Goal: Transaction & Acquisition: Purchase product/service

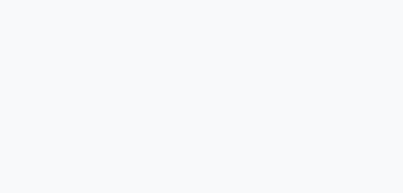
select select "5227"
select select "service"
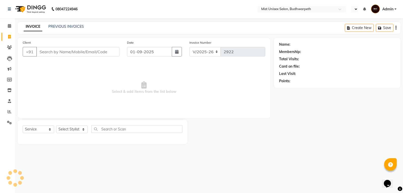
click at [41, 49] on input "Client" at bounding box center [77, 52] width 83 height 10
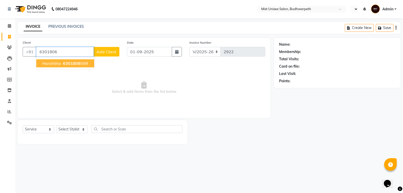
drag, startPoint x: 56, startPoint y: 64, endPoint x: 55, endPoint y: 70, distance: 6.5
click at [56, 64] on span "Harshitha" at bounding box center [51, 63] width 19 height 5
type input "6301806589"
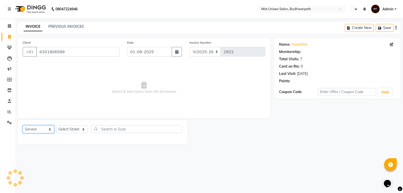
click at [43, 131] on select "Select Service Product Membership Package Voucher Prepaid Gift Card" at bounding box center [39, 129] width 32 height 8
select select "product"
click at [23, 125] on select "Select Service Product Membership Package Voucher Prepaid Gift Card" at bounding box center [39, 129] width 32 height 8
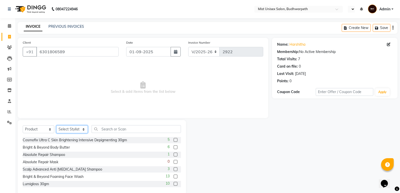
click at [72, 131] on select "Select Stylist Abhi Ram [PERSON_NAME] [PERSON_NAME] Lakshmi Madhu [PERSON_NAME]…" at bounding box center [72, 129] width 32 height 8
select select "35495"
click at [56, 125] on select "Select Stylist Abhi Ram [PERSON_NAME] [PERSON_NAME] Lakshmi Madhu [PERSON_NAME]…" at bounding box center [72, 129] width 32 height 8
click at [107, 129] on input "text" at bounding box center [136, 129] width 89 height 8
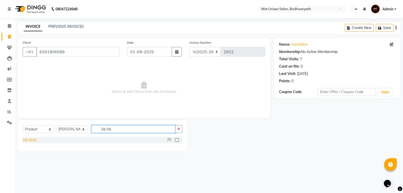
type input "Ab Ne"
click at [28, 139] on div "AB Next" at bounding box center [30, 139] width 14 height 5
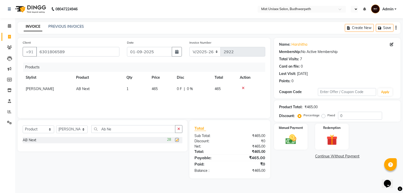
checkbox input "false"
click at [175, 129] on button "button" at bounding box center [178, 129] width 7 height 8
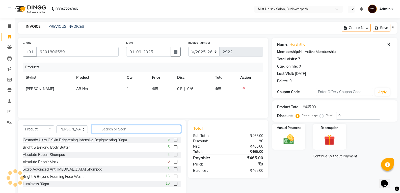
click at [113, 126] on input "text" at bounding box center [136, 129] width 89 height 8
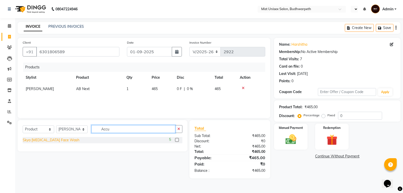
type input "Accu"
click at [43, 141] on div "Skya [MEDICAL_DATA] Face Wash" at bounding box center [51, 139] width 57 height 5
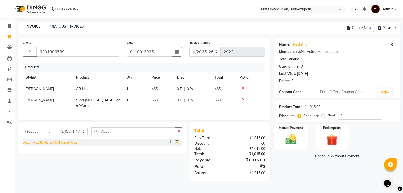
checkbox input "false"
click at [177, 129] on button "button" at bounding box center [178, 131] width 7 height 8
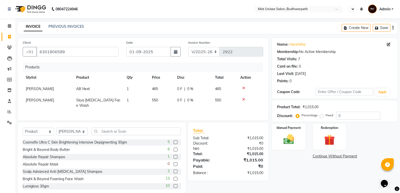
click at [166, 122] on div "Select Service Product Membership Package Voucher Prepaid Gift Card Select Styl…" at bounding box center [102, 159] width 168 height 74
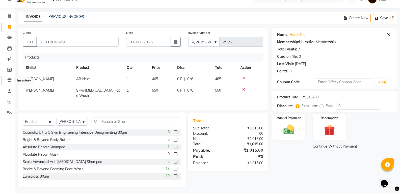
drag, startPoint x: 8, startPoint y: 78, endPoint x: 242, endPoint y: 35, distance: 237.3
click at [8, 78] on span at bounding box center [9, 81] width 9 height 6
click at [71, 42] on input "6301806589" at bounding box center [77, 42] width 82 height 10
click at [10, 27] on icon at bounding box center [9, 27] width 3 height 4
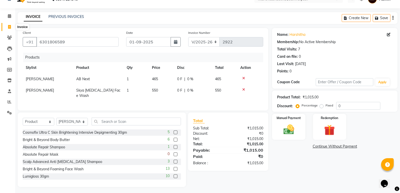
select select "service"
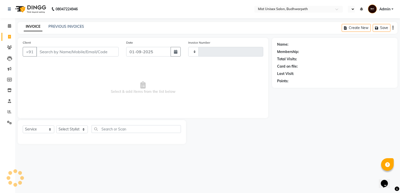
scroll to position [0, 0]
type input "2922"
select select "5227"
click at [57, 52] on input "Client" at bounding box center [77, 52] width 83 height 10
type input "6301806589"
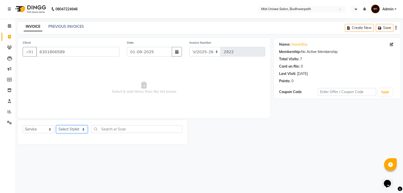
click at [65, 131] on select "Select Stylist Abhi Ram [PERSON_NAME] [PERSON_NAME] Lakshmi Madhu [PERSON_NAME]…" at bounding box center [72, 129] width 32 height 8
select select "35495"
click at [56, 125] on select "Select Stylist Abhi Ram [PERSON_NAME] [PERSON_NAME] Lakshmi Madhu [PERSON_NAME]…" at bounding box center [72, 129] width 32 height 8
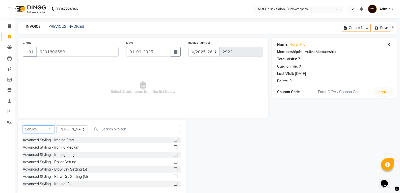
drag, startPoint x: 44, startPoint y: 127, endPoint x: 43, endPoint y: 131, distance: 4.3
click at [44, 127] on select "Select Service Product Membership Package Voucher Prepaid Gift Card" at bounding box center [39, 129] width 32 height 8
select select "product"
click at [23, 125] on select "Select Service Product Membership Package Voucher Prepaid Gift Card" at bounding box center [39, 129] width 32 height 8
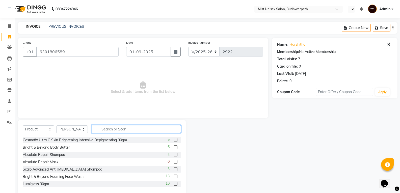
click at [106, 127] on input "text" at bounding box center [136, 129] width 89 height 8
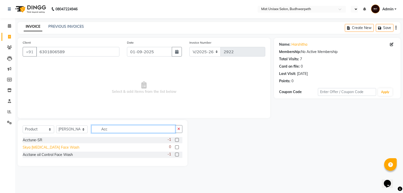
type input "Acc"
click at [59, 147] on div "Skya [MEDICAL_DATA] Face Wash" at bounding box center [51, 147] width 57 height 5
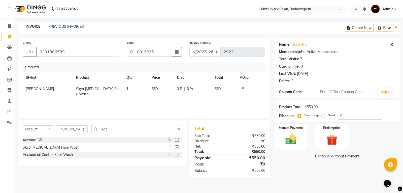
checkbox input "false"
click at [179, 129] on icon "button" at bounding box center [179, 129] width 3 height 4
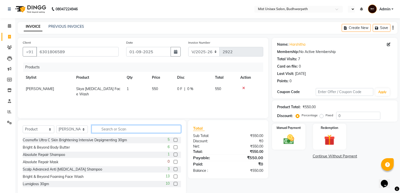
click at [126, 130] on input "text" at bounding box center [136, 129] width 89 height 8
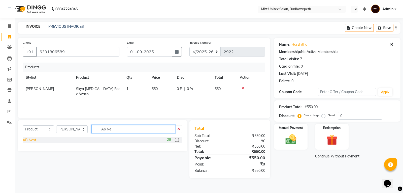
type input "Ab Ne"
click at [35, 139] on div "AB Next" at bounding box center [30, 139] width 14 height 5
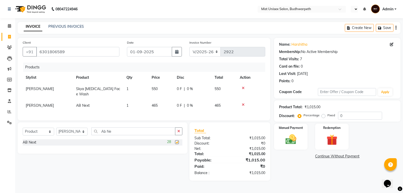
checkbox input "false"
click at [180, 130] on button "button" at bounding box center [178, 131] width 7 height 8
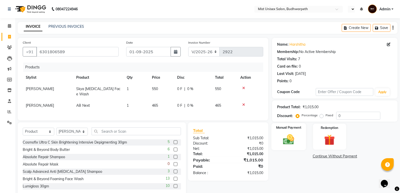
click at [291, 139] on img at bounding box center [288, 139] width 18 height 13
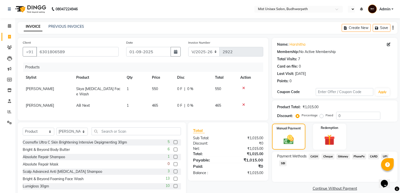
click at [314, 156] on span "CASH" at bounding box center [313, 157] width 11 height 6
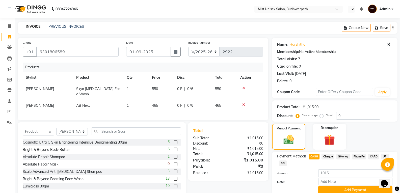
scroll to position [21, 0]
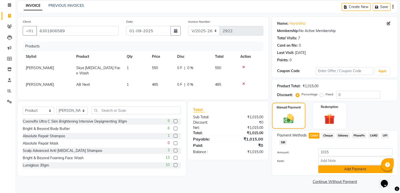
drag, startPoint x: 333, startPoint y: 168, endPoint x: 343, endPoint y: 162, distance: 11.3
click at [333, 168] on button "Add Payment" at bounding box center [355, 169] width 74 height 8
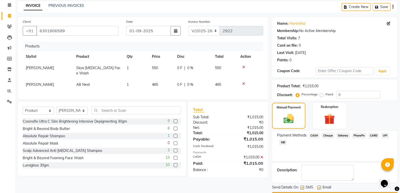
scroll to position [35, 0]
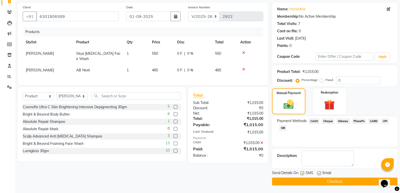
click at [340, 183] on button "Checkout" at bounding box center [334, 182] width 125 height 8
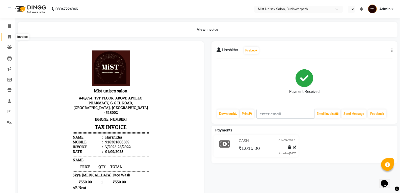
click at [10, 37] on icon at bounding box center [9, 37] width 3 height 4
select select "5227"
select select "service"
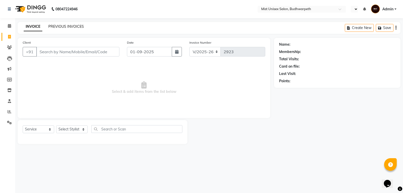
click at [65, 25] on link "PREVIOUS INVOICES" at bounding box center [66, 26] width 36 height 5
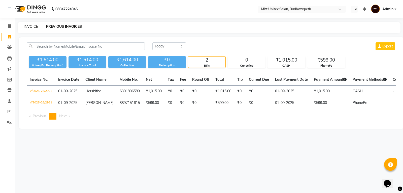
click at [33, 26] on link "INVOICE" at bounding box center [31, 26] width 14 height 5
select select "service"
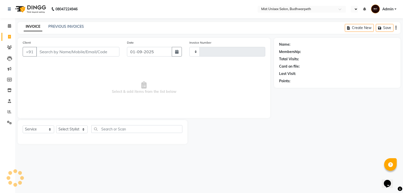
type input "2923"
select select "5227"
click at [54, 54] on input "Client" at bounding box center [77, 52] width 83 height 10
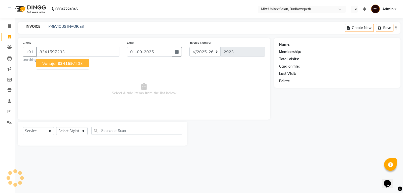
type input "8341597233"
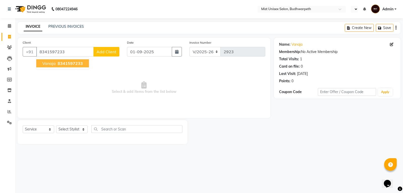
click at [49, 66] on button "Vanaja 8341597233" at bounding box center [62, 63] width 53 height 8
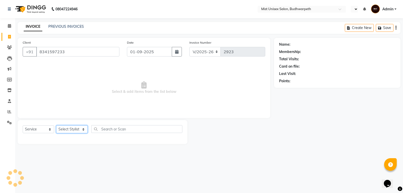
click at [66, 129] on select "Select Stylist Abhi Ram [PERSON_NAME] [PERSON_NAME] Lakshmi Madhu [PERSON_NAME]…" at bounding box center [72, 129] width 32 height 8
select select "67596"
click at [56, 125] on select "Select Stylist Abhi Ram [PERSON_NAME] [PERSON_NAME] Lakshmi Madhu [PERSON_NAME]…" at bounding box center [72, 129] width 32 height 8
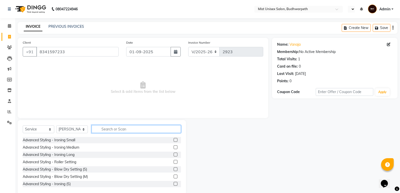
click at [103, 130] on input "text" at bounding box center [136, 129] width 89 height 8
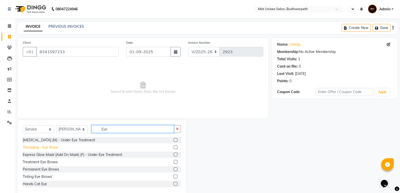
type input "Eye"
click at [52, 148] on div "Threading - Eye Brow" at bounding box center [40, 147] width 35 height 5
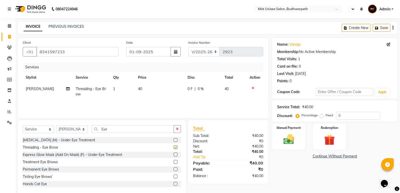
checkbox input "false"
click at [180, 128] on button "button" at bounding box center [176, 129] width 7 height 8
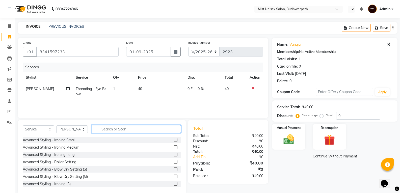
click at [125, 128] on input "text" at bounding box center [136, 129] width 89 height 8
click at [142, 94] on td "40" at bounding box center [159, 91] width 49 height 17
select select "67596"
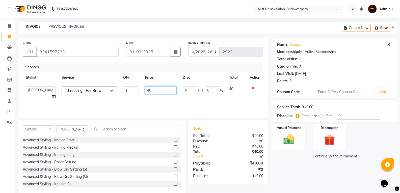
click at [152, 90] on input "40" at bounding box center [161, 90] width 32 height 8
type input "4"
type input "50"
click at [150, 100] on div "Services Stylist Service Qty Price Disc Total Action Abhi Ram [PERSON_NAME] [PE…" at bounding box center [143, 88] width 240 height 50
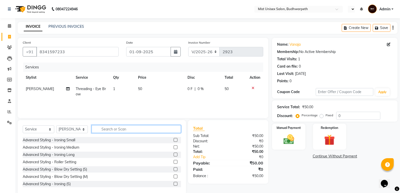
click at [96, 131] on input "text" at bounding box center [136, 129] width 89 height 8
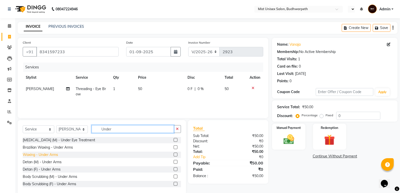
type input "Under"
click at [50, 156] on div "Waxing - Under Arms" at bounding box center [40, 154] width 35 height 5
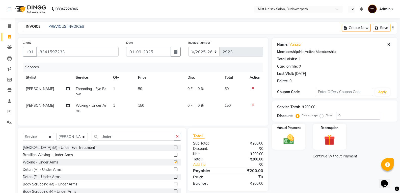
checkbox input "false"
click at [140, 109] on td "150" at bounding box center [159, 108] width 49 height 17
select select "67596"
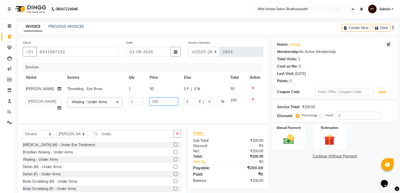
click at [154, 99] on input "150" at bounding box center [164, 102] width 28 height 8
type input "180"
click at [154, 110] on td "180" at bounding box center [164, 104] width 34 height 19
select select "67596"
click at [178, 135] on icon "button" at bounding box center [177, 134] width 3 height 4
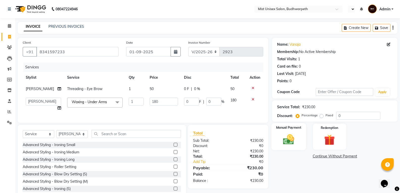
click at [287, 142] on img at bounding box center [288, 139] width 18 height 13
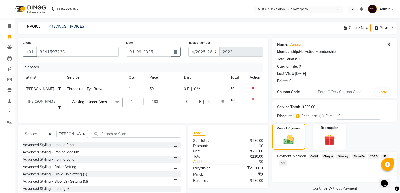
click at [360, 157] on span "PhonePe" at bounding box center [359, 157] width 14 height 6
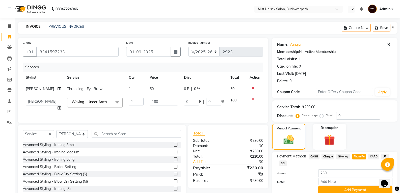
scroll to position [21, 0]
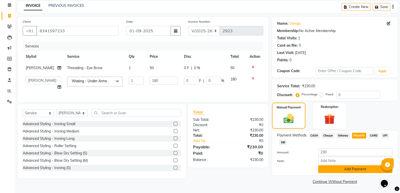
click at [350, 170] on button "Add Payment" at bounding box center [355, 169] width 74 height 8
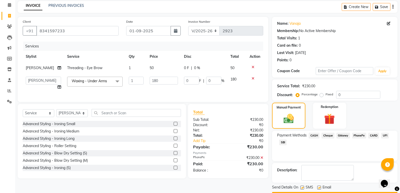
scroll to position [35, 0]
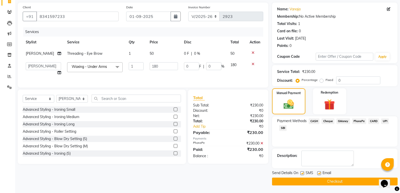
click at [319, 181] on button "Checkout" at bounding box center [334, 182] width 125 height 8
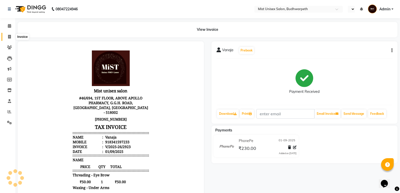
click at [8, 39] on span at bounding box center [9, 37] width 9 height 6
select select "5227"
select select "service"
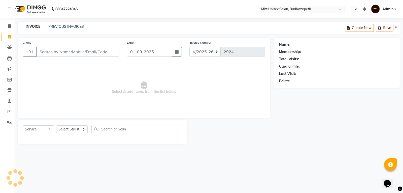
click at [48, 51] on input "Client" at bounding box center [77, 52] width 83 height 10
type input "8374441828"
click at [104, 50] on span "Add Client" at bounding box center [107, 51] width 20 height 5
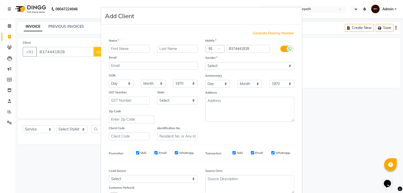
click at [114, 47] on input "text" at bounding box center [129, 49] width 41 height 8
type input "[PERSON_NAME]"
click at [228, 65] on select "Select [DEMOGRAPHIC_DATA] [DEMOGRAPHIC_DATA] Other Prefer Not To Say" at bounding box center [250, 66] width 89 height 8
select select "[DEMOGRAPHIC_DATA]"
click at [206, 62] on select "Select [DEMOGRAPHIC_DATA] [DEMOGRAPHIC_DATA] Other Prefer Not To Say" at bounding box center [250, 66] width 89 height 8
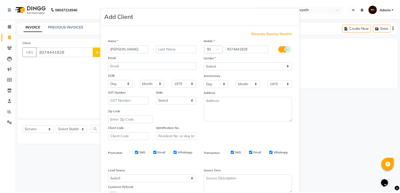
scroll to position [40, 0]
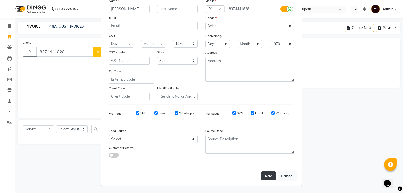
click at [268, 177] on button "Add" at bounding box center [269, 175] width 14 height 9
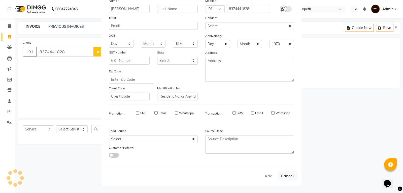
select select
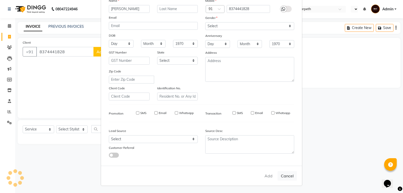
select select
checkbox input "false"
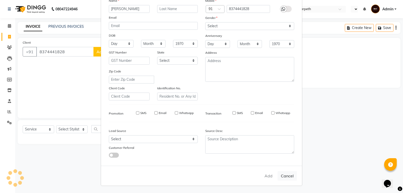
checkbox input "false"
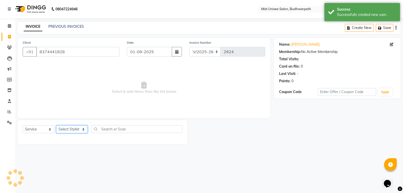
click at [80, 131] on select "Select Stylist Abhi Ram [PERSON_NAME] [PERSON_NAME] Lakshmi Madhu [PERSON_NAME]…" at bounding box center [72, 129] width 32 height 8
select select "35495"
click at [56, 125] on select "Select Stylist Abhi Ram [PERSON_NAME] [PERSON_NAME] Lakshmi Madhu [PERSON_NAME]…" at bounding box center [72, 129] width 32 height 8
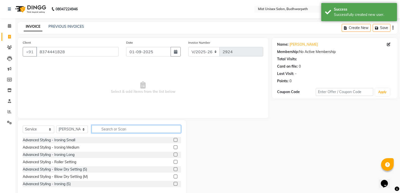
click at [103, 129] on input "text" at bounding box center [136, 129] width 89 height 8
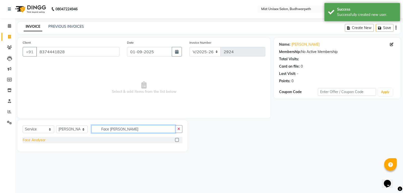
type input "Face [PERSON_NAME]"
click at [41, 141] on div "Face Analysar" at bounding box center [34, 139] width 23 height 5
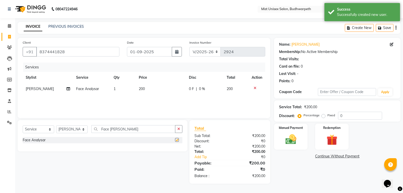
checkbox input "false"
click at [180, 130] on icon "button" at bounding box center [179, 129] width 3 height 4
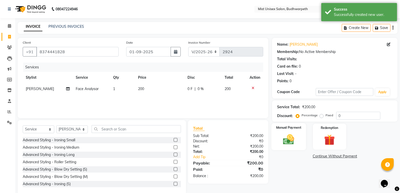
click at [292, 143] on img at bounding box center [288, 139] width 18 height 13
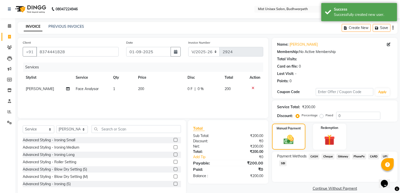
click at [315, 155] on span "CASH" at bounding box center [313, 157] width 11 height 6
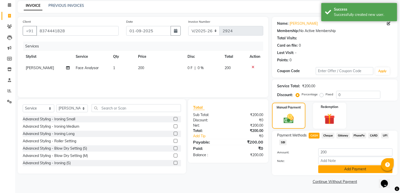
click at [347, 169] on button "Add Payment" at bounding box center [355, 169] width 74 height 8
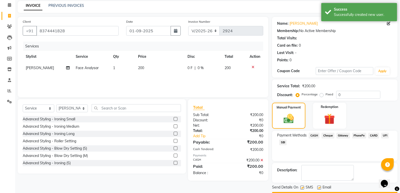
scroll to position [35, 0]
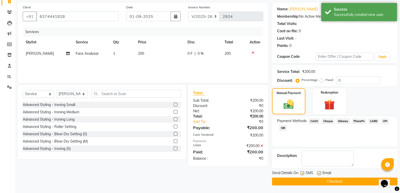
click at [331, 179] on button "Checkout" at bounding box center [334, 182] width 125 height 8
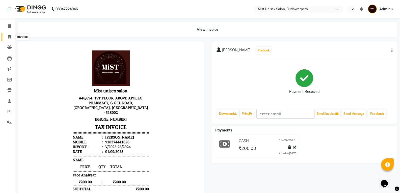
click at [10, 38] on icon at bounding box center [9, 37] width 3 height 4
select select "service"
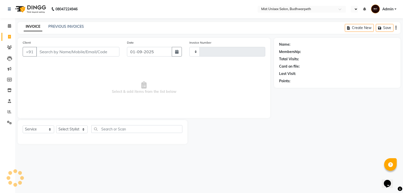
type input "2925"
select select "5227"
click at [46, 52] on input "Client" at bounding box center [77, 52] width 83 height 10
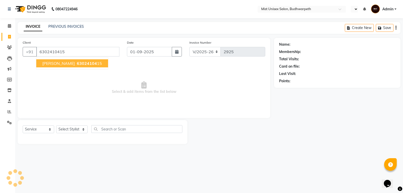
type input "6302410415"
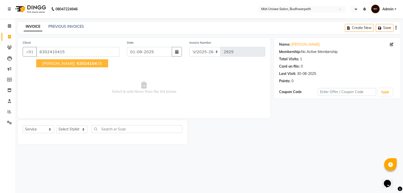
click at [84, 62] on ngb-highlight "63024104 15" at bounding box center [89, 63] width 26 height 5
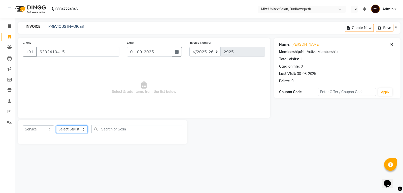
click at [73, 131] on select "Select Stylist Abhi Ram [PERSON_NAME] [PERSON_NAME] Lakshmi Madhu [PERSON_NAME]…" at bounding box center [72, 129] width 32 height 8
select select "52248"
click at [56, 125] on select "Select Stylist Abhi Ram [PERSON_NAME] [PERSON_NAME] Lakshmi Madhu [PERSON_NAME]…" at bounding box center [72, 129] width 32 height 8
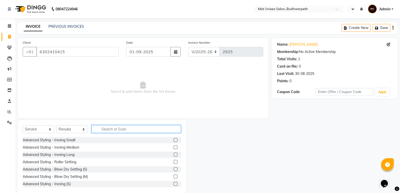
click at [107, 127] on input "text" at bounding box center [136, 129] width 89 height 8
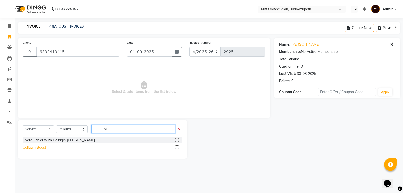
type input "Coll"
click at [38, 148] on div "Collagin Boost" at bounding box center [34, 147] width 23 height 5
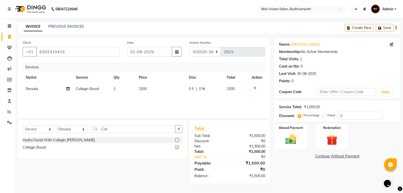
checkbox input "false"
click at [145, 92] on td "1500" at bounding box center [161, 88] width 50 height 11
select select "52248"
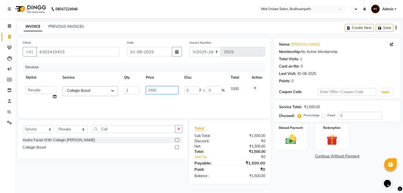
click at [153, 89] on input "1500" at bounding box center [162, 90] width 33 height 8
type input "2000"
click at [153, 101] on div "Services Stylist Service Qty Price Disc Total Action Abhi Ram [PERSON_NAME] [PE…" at bounding box center [144, 88] width 243 height 50
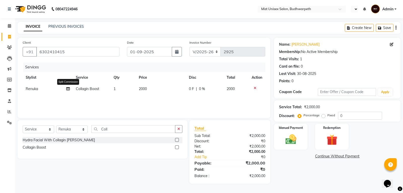
click at [69, 89] on icon at bounding box center [68, 89] width 4 height 4
select select "52248"
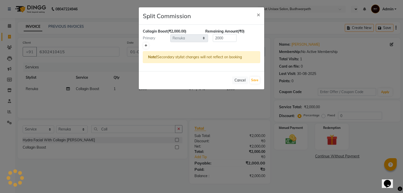
click at [145, 46] on icon at bounding box center [146, 45] width 3 height 3
type input "1000"
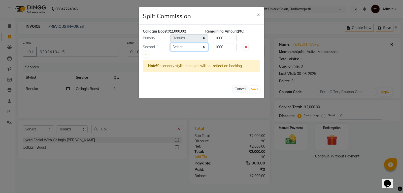
drag, startPoint x: 145, startPoint y: 46, endPoint x: 176, endPoint y: 45, distance: 30.3
click at [175, 45] on select "Select Abhi Ram [PERSON_NAME] [PERSON_NAME] Lakshmi Madhu [PERSON_NAME] [PERSON…" at bounding box center [189, 47] width 38 height 8
select select "35495"
click at [170, 43] on select "Select Abhi Ram [PERSON_NAME] [PERSON_NAME] Lakshmi Madhu [PERSON_NAME] [PERSON…" at bounding box center [189, 47] width 38 height 8
click at [226, 37] on input "1000" at bounding box center [225, 38] width 24 height 8
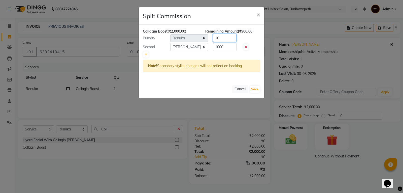
type input "1"
type input "400"
click at [229, 49] on input "1000" at bounding box center [225, 47] width 24 height 8
type input "1"
type input "1600"
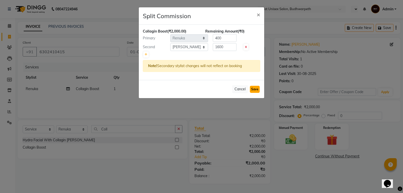
click at [255, 90] on button "Save" at bounding box center [255, 89] width 10 height 7
select select "Select"
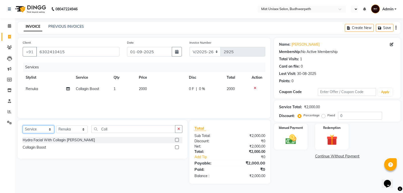
click at [42, 130] on select "Select Service Product Membership Package Voucher Prepaid Gift Card" at bounding box center [39, 129] width 32 height 8
select select "product"
click at [23, 125] on select "Select Service Product Membership Package Voucher Prepaid Gift Card" at bounding box center [39, 129] width 32 height 8
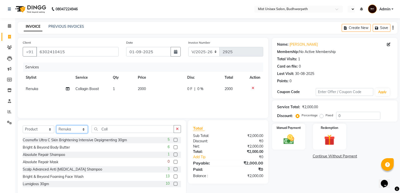
click at [74, 130] on select "Select Stylist Abhi Ram [PERSON_NAME] [PERSON_NAME] Lakshmi Madhu [PERSON_NAME]…" at bounding box center [72, 129] width 32 height 8
select select "35495"
click at [56, 125] on select "Select Stylist Abhi Ram [PERSON_NAME] [PERSON_NAME] Lakshmi Madhu [PERSON_NAME]…" at bounding box center [72, 129] width 32 height 8
click at [178, 129] on icon "button" at bounding box center [177, 129] width 3 height 4
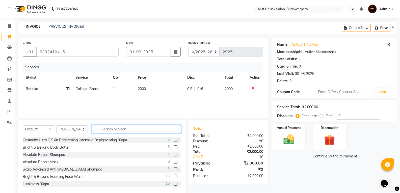
click at [119, 129] on input "text" at bounding box center [136, 129] width 89 height 8
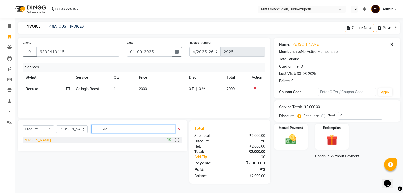
type input "Gilo"
click at [31, 140] on div "[PERSON_NAME]" at bounding box center [37, 139] width 28 height 5
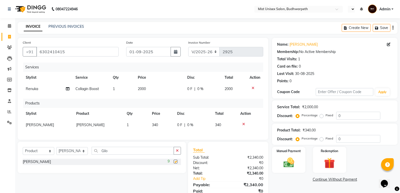
checkbox input "false"
click at [178, 152] on icon "button" at bounding box center [177, 151] width 3 height 4
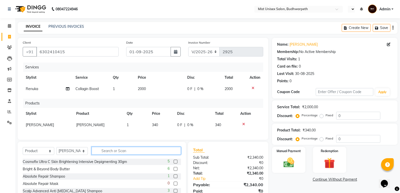
click at [116, 155] on input "text" at bounding box center [136, 151] width 89 height 8
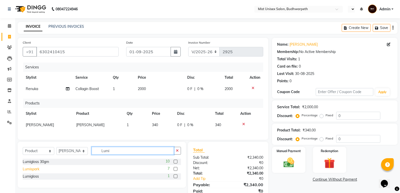
type input "Lumi"
click at [33, 172] on div "Lumispark" at bounding box center [31, 168] width 17 height 5
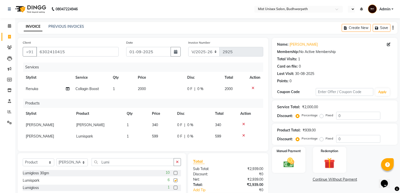
checkbox input "false"
click at [175, 166] on button "button" at bounding box center [176, 162] width 7 height 8
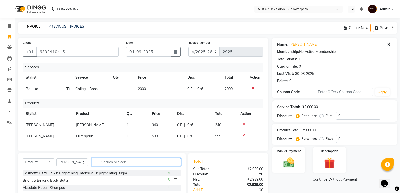
scroll to position [46, 0]
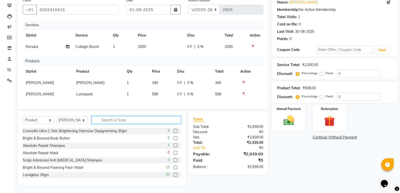
click at [126, 120] on input "text" at bounding box center [136, 120] width 89 height 8
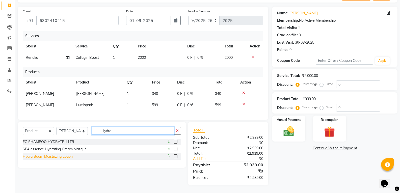
type input "Hydra"
click at [52, 156] on div "Hydra Boom Moistrizing Lotion" at bounding box center [48, 156] width 50 height 5
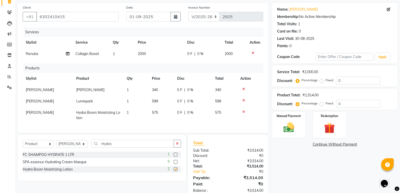
checkbox input "false"
click at [178, 145] on icon "button" at bounding box center [177, 144] width 3 height 4
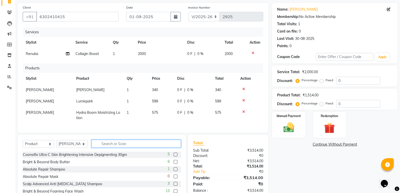
click at [116, 148] on input "text" at bounding box center [136, 144] width 89 height 8
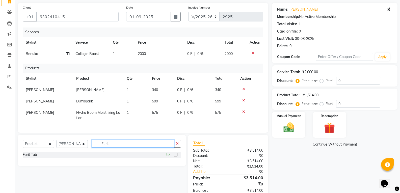
type input "Furit"
click at [37, 157] on div "Furit Tab 16" at bounding box center [102, 155] width 158 height 6
click at [33, 157] on div "Furit Tab" at bounding box center [30, 154] width 14 height 5
checkbox input "false"
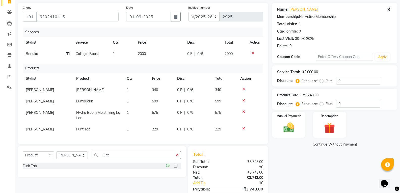
click at [143, 131] on td "1" at bounding box center [136, 129] width 25 height 11
select select "35495"
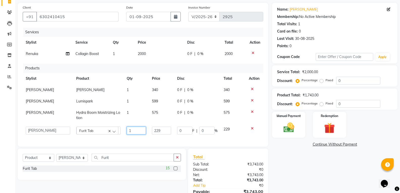
click at [140, 131] on input "1" at bounding box center [136, 131] width 19 height 8
type input "3"
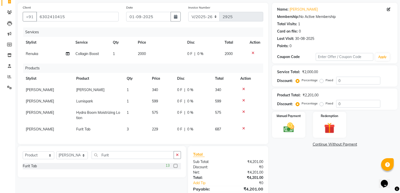
click at [139, 139] on div "Services Stylist Service Qty Price Disc Total Action Renuka Collagin Boost 1 20…" at bounding box center [143, 82] width 240 height 111
click at [177, 155] on button "button" at bounding box center [176, 155] width 7 height 8
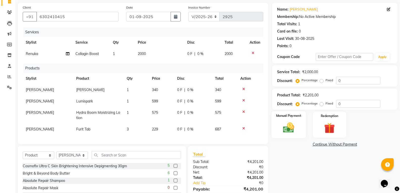
click at [291, 127] on img at bounding box center [288, 127] width 18 height 13
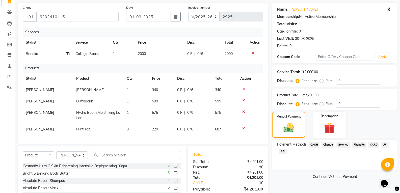
click at [356, 142] on span "PhonePe" at bounding box center [359, 145] width 14 height 6
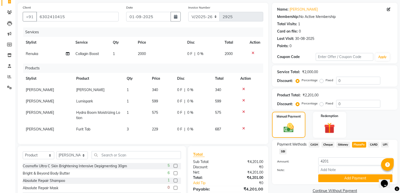
scroll to position [74, 0]
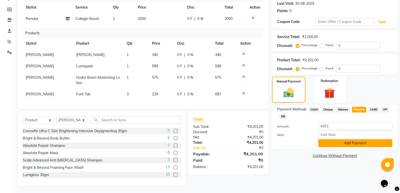
click at [338, 142] on button "Add Payment" at bounding box center [355, 143] width 74 height 8
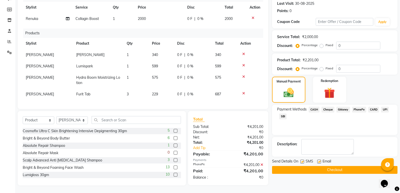
click at [335, 168] on button "Checkout" at bounding box center [334, 170] width 125 height 8
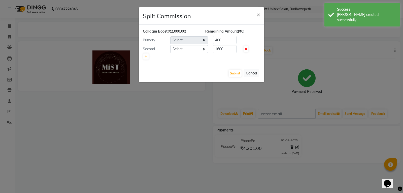
select select "52248"
select select "35495"
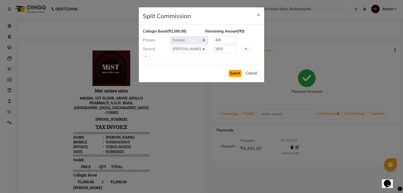
click at [234, 73] on button "Submit" at bounding box center [235, 73] width 13 height 7
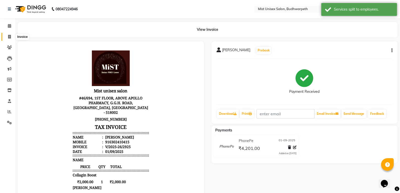
click at [9, 36] on icon at bounding box center [9, 37] width 3 height 4
select select "service"
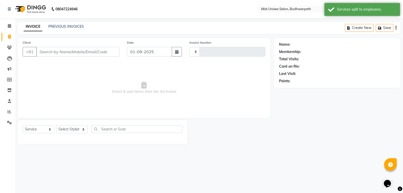
type input "2926"
select select "5227"
click at [45, 52] on input "Client" at bounding box center [77, 52] width 83 height 10
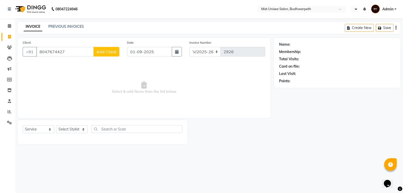
type input "8047674427"
click at [105, 49] on span "Add Client" at bounding box center [107, 51] width 20 height 5
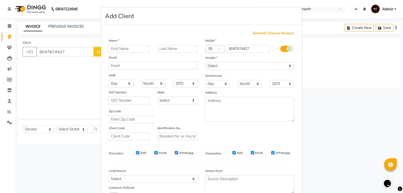
click at [115, 48] on input "text" at bounding box center [129, 49] width 41 height 8
type input "Fajan"
click at [217, 64] on select "Select [DEMOGRAPHIC_DATA] [DEMOGRAPHIC_DATA] Other Prefer Not To Say" at bounding box center [250, 66] width 89 height 8
select select "[DEMOGRAPHIC_DATA]"
click at [206, 62] on select "Select [DEMOGRAPHIC_DATA] [DEMOGRAPHIC_DATA] Other Prefer Not To Say" at bounding box center [250, 66] width 89 height 8
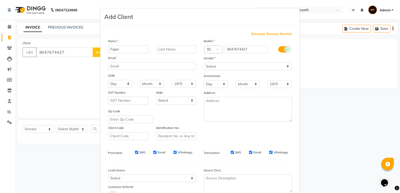
scroll to position [40, 0]
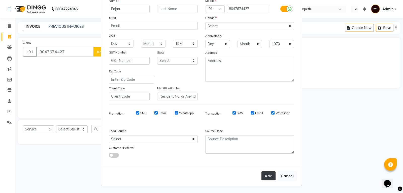
click at [268, 177] on button "Add" at bounding box center [269, 175] width 14 height 9
select select
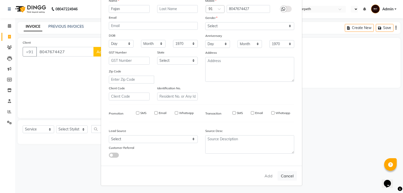
select select
checkbox input "false"
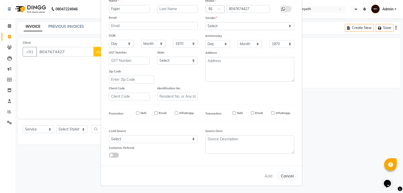
checkbox input "false"
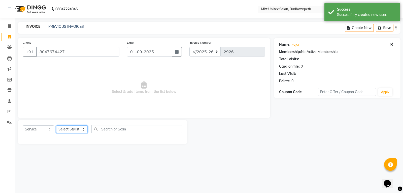
click at [71, 129] on select "Select Stylist Abhi Ram [PERSON_NAME] [PERSON_NAME] Lakshmi Madhu [PERSON_NAME]…" at bounding box center [72, 129] width 32 height 8
select select "77111"
click at [56, 125] on select "Select Stylist Abhi Ram [PERSON_NAME] [PERSON_NAME] Lakshmi Madhu [PERSON_NAME]…" at bounding box center [72, 129] width 32 height 8
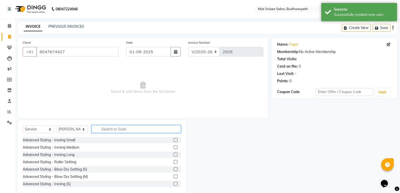
click at [102, 129] on input "text" at bounding box center [136, 129] width 89 height 8
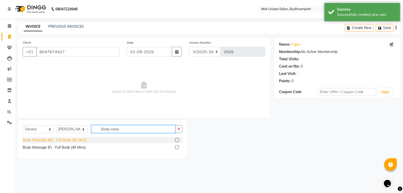
type input "Body mass"
click at [66, 142] on div "Body Massage (M) - Full Body (40 Mins)" at bounding box center [55, 139] width 64 height 5
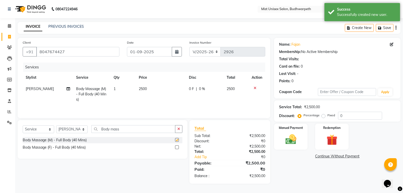
checkbox input "false"
click at [147, 88] on td "2500" at bounding box center [161, 94] width 50 height 22
select select "77111"
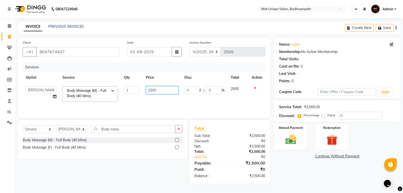
click at [153, 91] on input "2500" at bounding box center [162, 90] width 33 height 8
type input "2000"
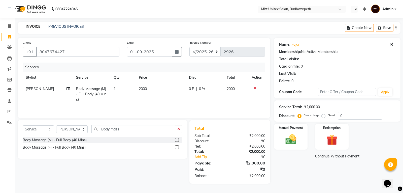
click at [155, 104] on td "2000" at bounding box center [161, 94] width 50 height 22
select select "77111"
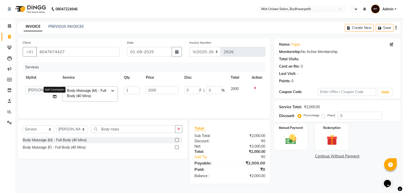
click at [53, 96] on icon at bounding box center [55, 97] width 4 height 4
select select "77111"
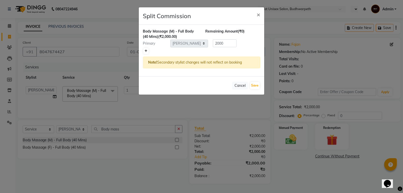
click at [145, 51] on icon at bounding box center [146, 50] width 3 height 3
type input "1000"
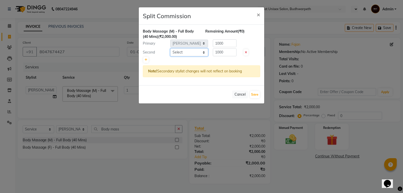
click at [178, 52] on select "Select Abhi Ram [PERSON_NAME] [PERSON_NAME] Lakshmi Madhu [PERSON_NAME] [PERSON…" at bounding box center [189, 52] width 38 height 8
select select "35495"
click at [170, 48] on select "Select Abhi Ram [PERSON_NAME] [PERSON_NAME] Lakshmi Madhu [PERSON_NAME] [PERSON…" at bounding box center [189, 52] width 38 height 8
click at [225, 43] on input "1000" at bounding box center [225, 43] width 24 height 8
type input "1"
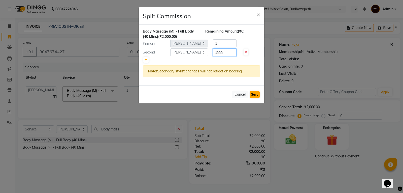
type input "1999"
click at [253, 94] on button "Save" at bounding box center [255, 94] width 10 height 7
select select "Select"
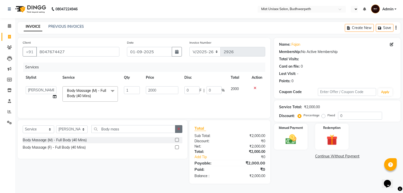
click at [178, 130] on icon "button" at bounding box center [179, 129] width 3 height 4
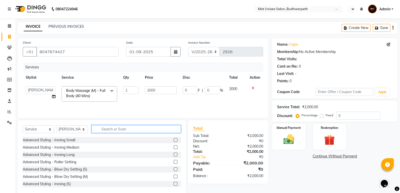
click at [134, 127] on input "text" at bounding box center [136, 129] width 89 height 8
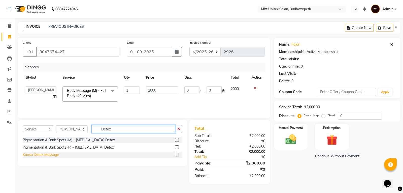
type input "Detox"
click at [45, 155] on div "Kansa Detox Massage" at bounding box center [41, 154] width 36 height 5
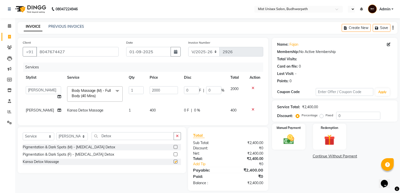
checkbox input "false"
click at [135, 112] on td "1" at bounding box center [136, 110] width 21 height 11
select select "77111"
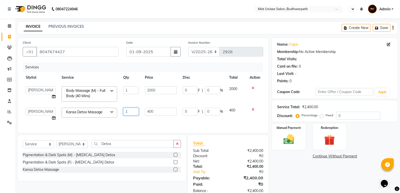
click at [137, 110] on input "1" at bounding box center [131, 112] width 16 height 8
type input "2"
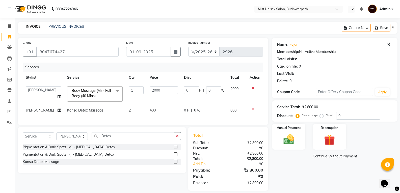
click at [68, 119] on div "Services Stylist Service Qty Price Disc Total Action Abhi Ram [PERSON_NAME] [PE…" at bounding box center [143, 91] width 240 height 57
click at [57, 110] on icon at bounding box center [59, 110] width 4 height 4
select select "77111"
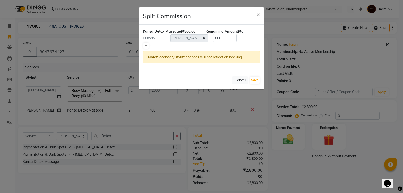
click at [146, 44] on icon at bounding box center [146, 45] width 3 height 3
type input "400"
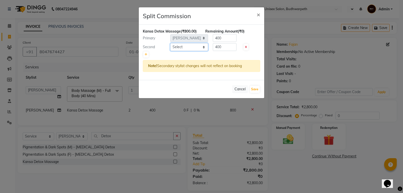
drag, startPoint x: 175, startPoint y: 46, endPoint x: 176, endPoint y: 50, distance: 3.6
click at [175, 46] on select "Select Abhi Ram [PERSON_NAME] [PERSON_NAME] Lakshmi Madhu [PERSON_NAME] [PERSON…" at bounding box center [189, 47] width 38 height 8
select select "35495"
click at [170, 43] on select "Select Abhi Ram [PERSON_NAME] [PERSON_NAME] Lakshmi Madhu [PERSON_NAME] [PERSON…" at bounding box center [189, 47] width 38 height 8
click at [223, 40] on input "400" at bounding box center [225, 38] width 24 height 8
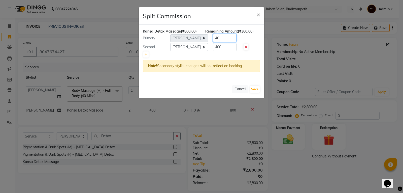
type input "4"
type input "2"
type input "798"
click at [252, 91] on button "Save" at bounding box center [255, 89] width 10 height 7
select select "Select"
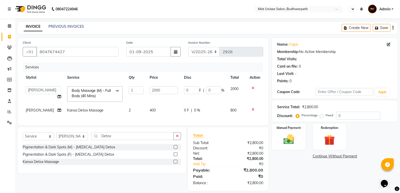
scroll to position [9, 0]
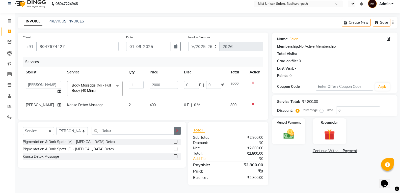
click at [175, 129] on button "button" at bounding box center [176, 131] width 7 height 8
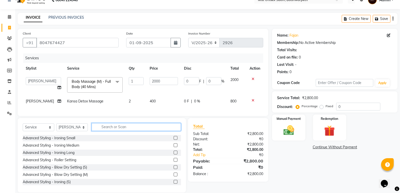
click at [134, 131] on input "text" at bounding box center [136, 127] width 89 height 8
type input "Detan Face"
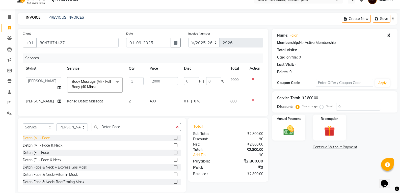
click at [39, 141] on div "Detan (M) - Face" at bounding box center [36, 137] width 27 height 5
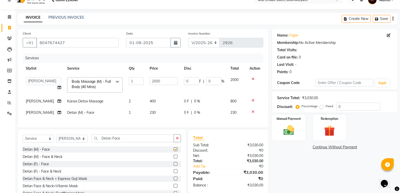
checkbox input "false"
click at [178, 140] on icon "button" at bounding box center [177, 138] width 3 height 4
click at [199, 127] on div "Client [PHONE_NUMBER] Date [DATE] Invoice Number V/2025 V/[PHONE_NUMBER] Servic…" at bounding box center [143, 78] width 250 height 99
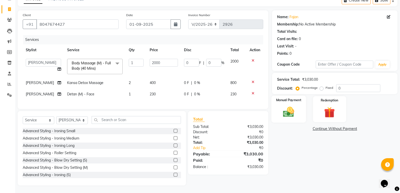
click at [292, 106] on img at bounding box center [288, 111] width 18 height 13
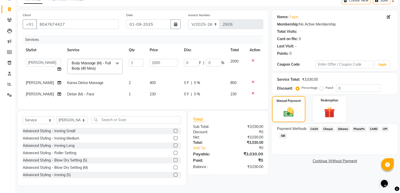
click at [315, 126] on span "CASH" at bounding box center [313, 129] width 11 height 6
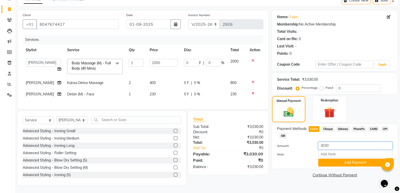
click at [334, 143] on input "3030" at bounding box center [355, 146] width 74 height 8
type input "3020"
click at [357, 159] on button "Add Payment" at bounding box center [355, 163] width 74 height 8
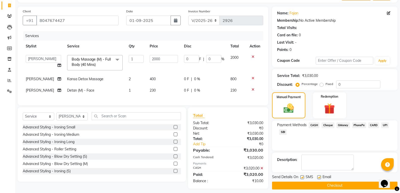
scroll to position [38, 0]
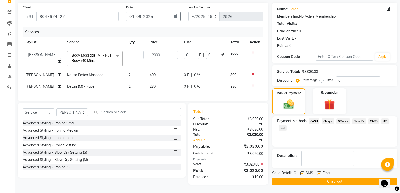
click at [313, 178] on button "Checkout" at bounding box center [334, 182] width 125 height 8
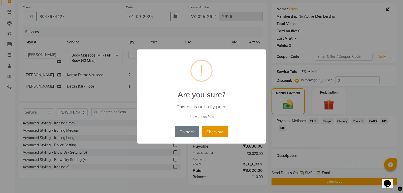
click at [221, 133] on button "Checkout" at bounding box center [215, 131] width 26 height 11
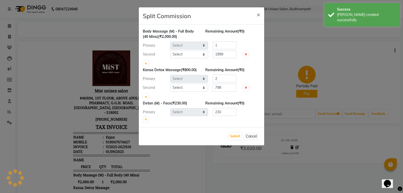
select select "77111"
select select "35495"
select select "77111"
select select "35495"
select select "77111"
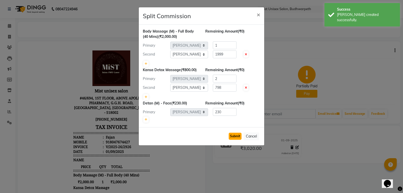
click at [236, 137] on button "Submit" at bounding box center [235, 136] width 13 height 7
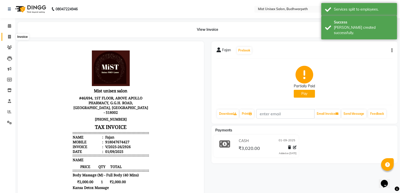
click at [9, 37] on icon at bounding box center [9, 37] width 3 height 4
select select "5227"
select select "service"
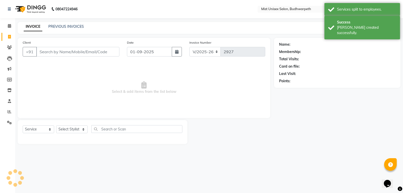
click at [47, 53] on input "Client" at bounding box center [77, 52] width 83 height 10
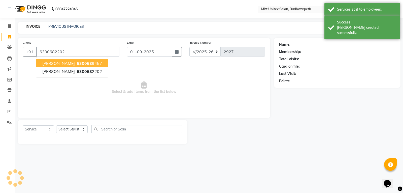
type input "6300682202"
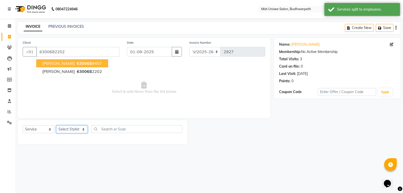
click at [72, 128] on select "Select Stylist Abhi Ram [PERSON_NAME] [PERSON_NAME] Lakshmi Madhu [PERSON_NAME]…" at bounding box center [72, 129] width 32 height 8
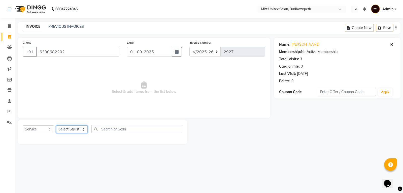
select select "49864"
click at [56, 125] on select "Select Stylist Abhi Ram [PERSON_NAME] [PERSON_NAME] Lakshmi Madhu [PERSON_NAME]…" at bounding box center [72, 129] width 32 height 8
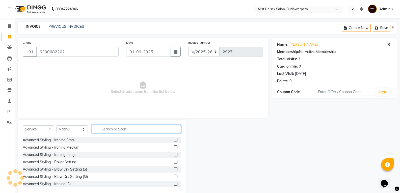
click at [102, 131] on input "text" at bounding box center [136, 129] width 89 height 8
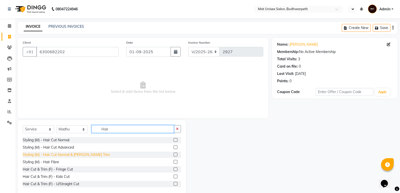
type input "Hair"
click at [91, 152] on div "Styling (M) - Hair Cut Normal & [PERSON_NAME] Trim" at bounding box center [66, 154] width 87 height 5
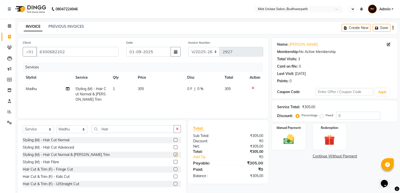
checkbox input "false"
click at [288, 145] on img at bounding box center [288, 139] width 18 height 13
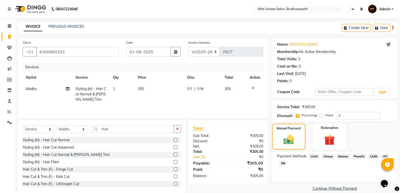
click at [284, 163] on span "SBI" at bounding box center [283, 163] width 8 height 6
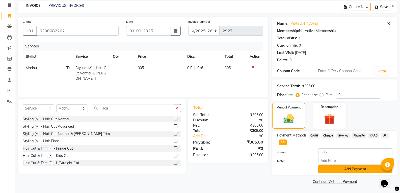
click at [348, 170] on button "Add Payment" at bounding box center [355, 169] width 74 height 8
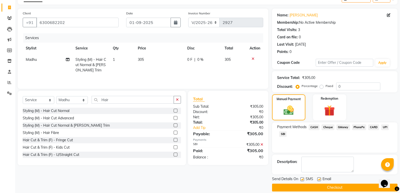
scroll to position [35, 0]
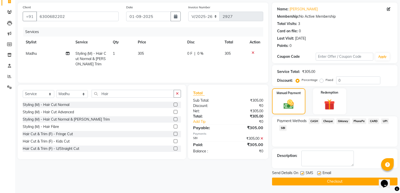
click at [329, 181] on button "Checkout" at bounding box center [334, 182] width 125 height 8
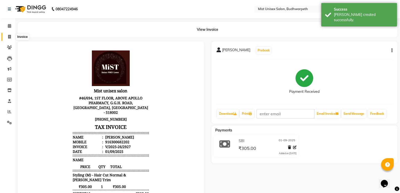
click at [10, 35] on icon at bounding box center [9, 37] width 3 height 4
select select "5227"
select select "service"
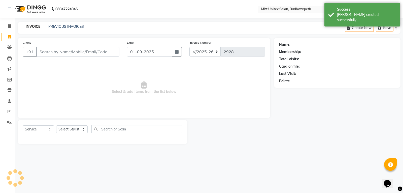
click at [53, 55] on input "Client" at bounding box center [77, 52] width 83 height 10
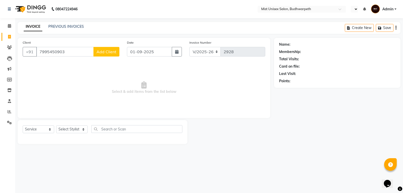
type input "7995450903"
click at [103, 51] on span "Add Client" at bounding box center [107, 51] width 20 height 5
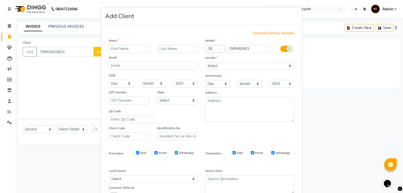
click at [113, 49] on input "text" at bounding box center [129, 49] width 41 height 8
type input "[PERSON_NAME]"
drag, startPoint x: 213, startPoint y: 66, endPoint x: 212, endPoint y: 70, distance: 4.2
click at [213, 66] on select "Select [DEMOGRAPHIC_DATA] [DEMOGRAPHIC_DATA] Other Prefer Not To Say" at bounding box center [250, 66] width 89 height 8
select select "[DEMOGRAPHIC_DATA]"
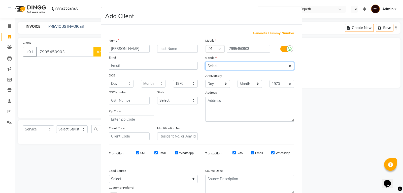
click at [206, 62] on select "Select [DEMOGRAPHIC_DATA] [DEMOGRAPHIC_DATA] Other Prefer Not To Say" at bounding box center [250, 66] width 89 height 8
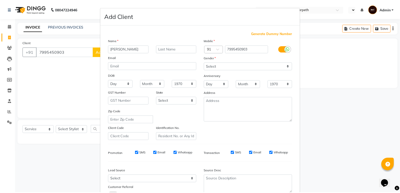
scroll to position [40, 0]
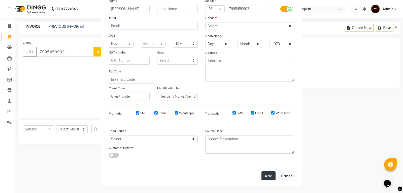
click at [269, 176] on button "Add" at bounding box center [269, 175] width 14 height 9
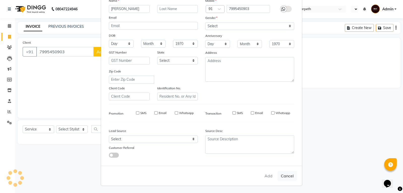
select select
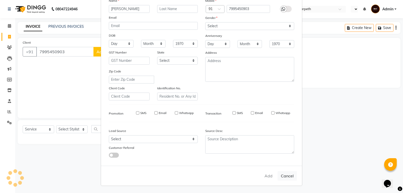
select select
checkbox input "false"
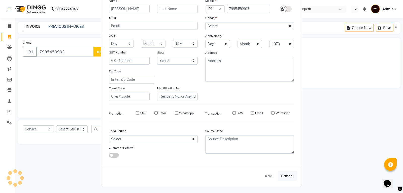
checkbox input "false"
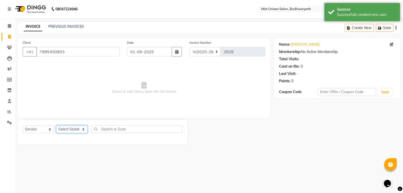
click at [70, 131] on select "Select Stylist Abhi Ram [PERSON_NAME] [PERSON_NAME] Lakshmi Madhu [PERSON_NAME]…" at bounding box center [72, 129] width 32 height 8
select select "43912"
click at [56, 125] on select "Select Stylist Abhi Ram [PERSON_NAME] [PERSON_NAME] Lakshmi Madhu [PERSON_NAME]…" at bounding box center [72, 129] width 32 height 8
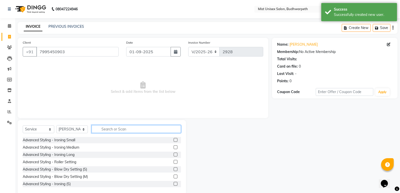
click at [107, 130] on input "text" at bounding box center [136, 129] width 89 height 8
type input "Creati"
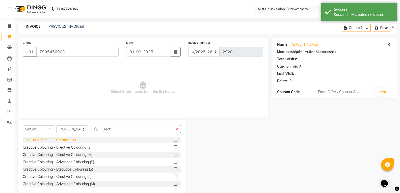
click at [72, 139] on div "Hair Cut & Trim (F) - Creative Cut" at bounding box center [50, 139] width 54 height 5
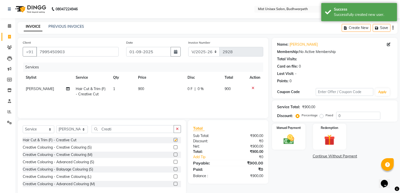
checkbox input "false"
click at [143, 87] on span "900" at bounding box center [141, 88] width 6 height 5
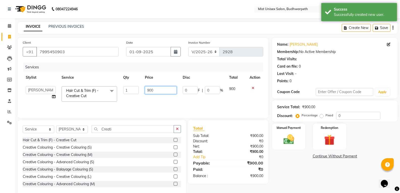
click at [158, 89] on input "900" at bounding box center [161, 90] width 32 height 8
type input "9"
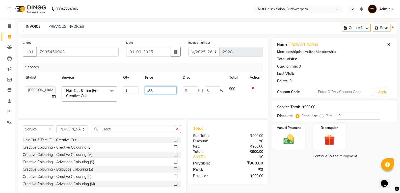
type input "1000"
click at [165, 103] on div "Services Stylist Service Qty Price Disc Total Action Abhi Ram [PERSON_NAME] [PE…" at bounding box center [143, 88] width 240 height 50
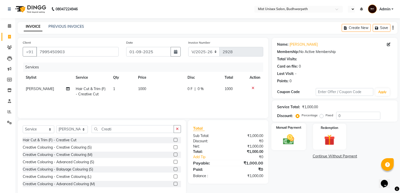
click at [294, 142] on img at bounding box center [288, 139] width 18 height 13
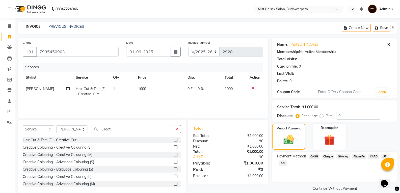
click at [283, 164] on span "SBI" at bounding box center [283, 163] width 8 height 6
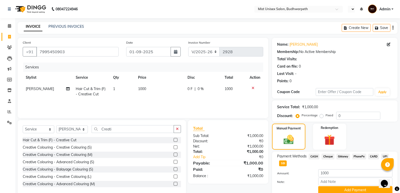
scroll to position [21, 0]
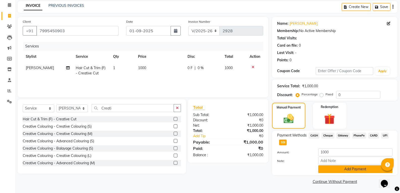
click at [336, 167] on button "Add Payment" at bounding box center [355, 169] width 74 height 8
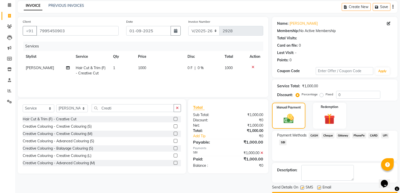
scroll to position [35, 0]
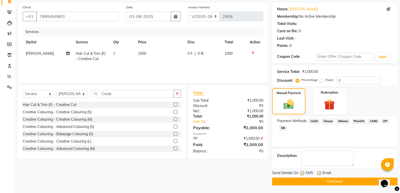
click at [335, 181] on button "Checkout" at bounding box center [334, 182] width 125 height 8
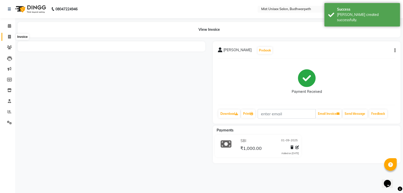
click at [10, 38] on icon at bounding box center [9, 37] width 3 height 4
select select "service"
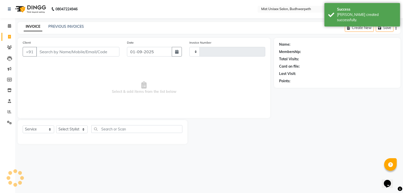
type input "2929"
select select "5227"
click at [47, 51] on input "Client" at bounding box center [77, 52] width 83 height 10
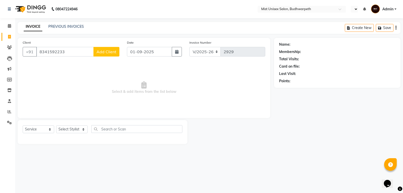
type input "8341592233"
click at [111, 52] on span "Add Client" at bounding box center [107, 51] width 20 height 5
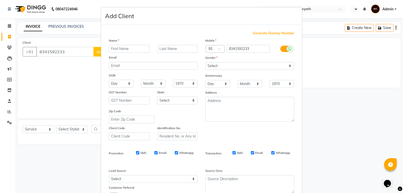
click at [118, 50] on input "text" at bounding box center [129, 49] width 41 height 8
type input "[PERSON_NAME]"
click at [212, 65] on select "Select [DEMOGRAPHIC_DATA] [DEMOGRAPHIC_DATA] Other Prefer Not To Say" at bounding box center [250, 66] width 89 height 8
select select "[DEMOGRAPHIC_DATA]"
click at [206, 62] on select "Select [DEMOGRAPHIC_DATA] [DEMOGRAPHIC_DATA] Other Prefer Not To Say" at bounding box center [250, 66] width 89 height 8
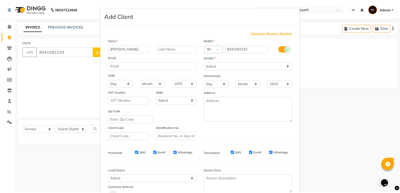
scroll to position [40, 0]
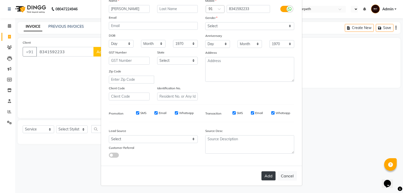
click at [269, 177] on button "Add" at bounding box center [269, 175] width 14 height 9
select select
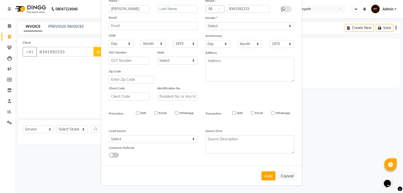
select select
checkbox input "false"
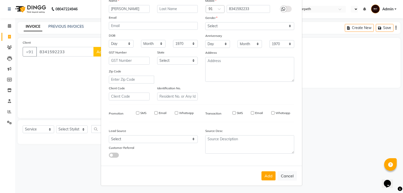
checkbox input "false"
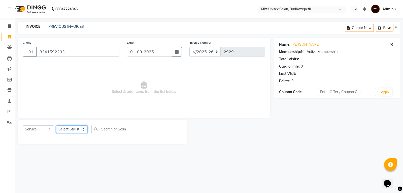
click at [67, 129] on select "Select Stylist Abhi Ram [PERSON_NAME] [PERSON_NAME] Lakshmi Madhu [PERSON_NAME]…" at bounding box center [72, 129] width 32 height 8
click at [56, 125] on select "Select Stylist Abhi Ram [PERSON_NAME] [PERSON_NAME] Lakshmi Madhu [PERSON_NAME]…" at bounding box center [72, 129] width 32 height 8
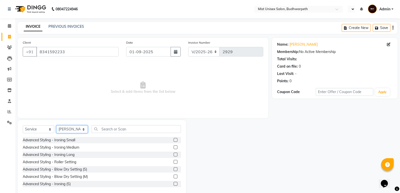
click at [72, 128] on select "Select Stylist Abhi Ram [PERSON_NAME] [PERSON_NAME] Lakshmi Madhu [PERSON_NAME]…" at bounding box center [72, 129] width 32 height 8
select select "35495"
click at [56, 125] on select "Select Stylist Abhi Ram [PERSON_NAME] [PERSON_NAME] Lakshmi Madhu [PERSON_NAME]…" at bounding box center [72, 129] width 32 height 8
click at [106, 130] on input "text" at bounding box center [136, 129] width 89 height 8
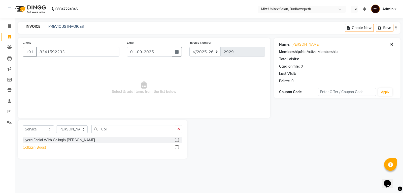
click at [28, 147] on div "Collagin Boost" at bounding box center [34, 147] width 23 height 5
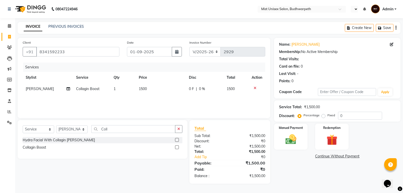
click at [148, 86] on td "1500" at bounding box center [161, 88] width 50 height 11
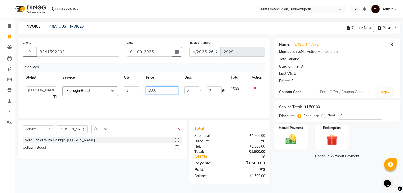
click at [153, 89] on input "1500" at bounding box center [162, 90] width 33 height 8
click at [143, 98] on div "Services Stylist Service Qty Price Disc Total Action Abhi Ram [PERSON_NAME] [PE…" at bounding box center [144, 88] width 243 height 50
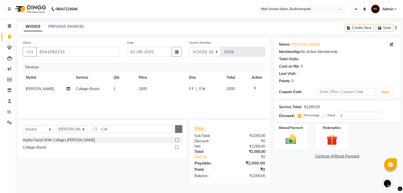
click at [176, 130] on button "button" at bounding box center [178, 129] width 7 height 8
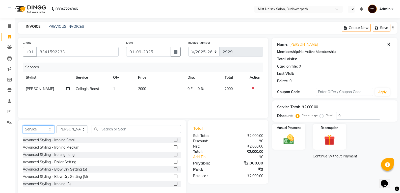
drag, startPoint x: 38, startPoint y: 129, endPoint x: 36, endPoint y: 132, distance: 3.8
click at [38, 129] on select "Select Service Product Membership Package Voucher Prepaid Gift Card" at bounding box center [39, 129] width 32 height 8
click at [23, 125] on select "Select Service Product Membership Package Voucher Prepaid Gift Card" at bounding box center [39, 129] width 32 height 8
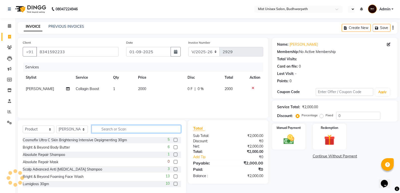
click at [108, 130] on input "text" at bounding box center [136, 129] width 89 height 8
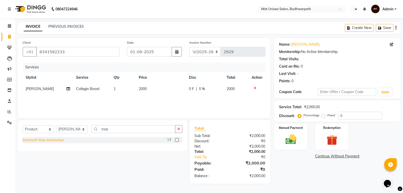
click at [63, 141] on div "Moistsoft Max Moisturiser" at bounding box center [44, 139] width 42 height 5
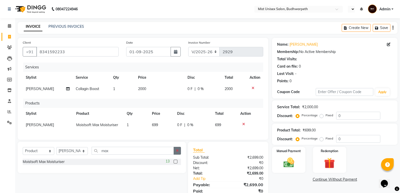
click at [180, 153] on button "button" at bounding box center [176, 151] width 7 height 8
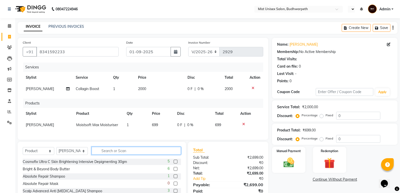
scroll to position [35, 0]
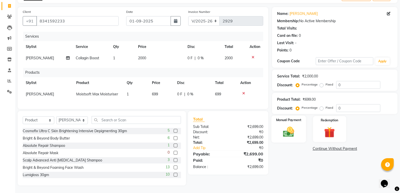
click at [289, 129] on img at bounding box center [288, 131] width 18 height 13
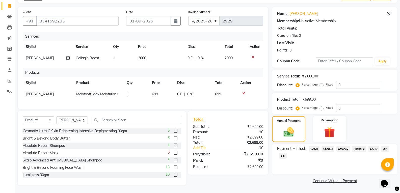
click at [354, 146] on span "PhonePe" at bounding box center [359, 149] width 14 height 6
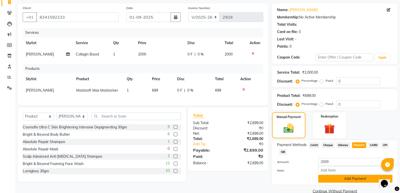
click at [344, 178] on button "Add Payment" at bounding box center [355, 179] width 74 height 8
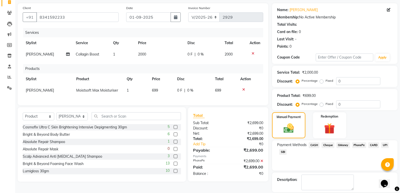
scroll to position [58, 0]
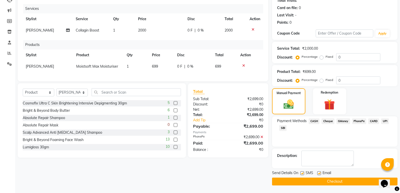
click at [332, 181] on button "Checkout" at bounding box center [334, 182] width 125 height 8
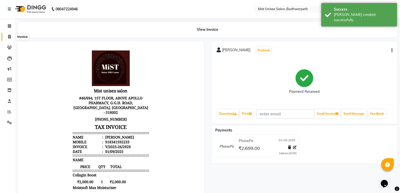
click at [6, 37] on span at bounding box center [9, 37] width 9 height 6
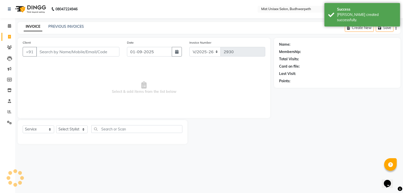
click at [52, 52] on input "Client" at bounding box center [77, 52] width 83 height 10
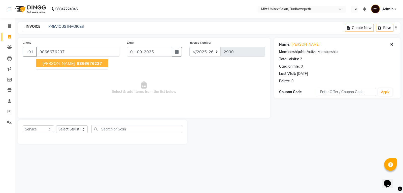
click at [50, 66] on button "[PERSON_NAME] 9866676237" at bounding box center [72, 63] width 72 height 8
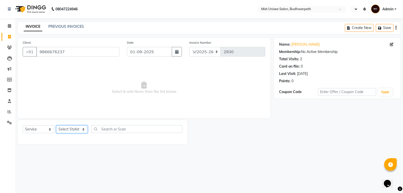
click at [64, 131] on select "Select Stylist Abhi Ram [PERSON_NAME] [PERSON_NAME] Lakshmi Madhu [PERSON_NAME]…" at bounding box center [72, 129] width 32 height 8
click at [56, 125] on select "Select Stylist Abhi Ram [PERSON_NAME] [PERSON_NAME] Lakshmi Madhu [PERSON_NAME]…" at bounding box center [72, 129] width 32 height 8
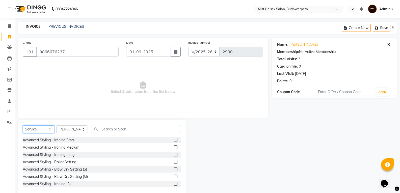
click at [45, 130] on select "Select Service Product Membership Package Voucher Prepaid Gift Card" at bounding box center [39, 129] width 32 height 8
click at [23, 125] on select "Select Service Product Membership Package Voucher Prepaid Gift Card" at bounding box center [39, 129] width 32 height 8
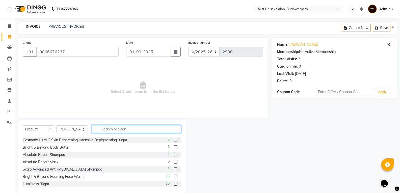
click at [108, 129] on input "text" at bounding box center [136, 129] width 89 height 8
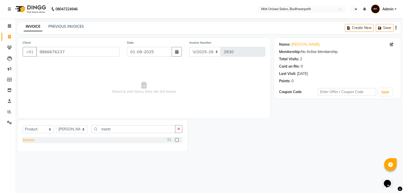
click at [33, 141] on div "Mantra" at bounding box center [29, 139] width 12 height 5
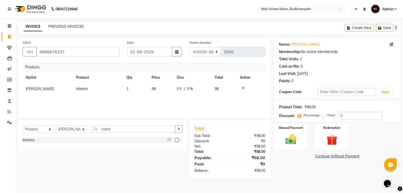
click at [132, 88] on td "1" at bounding box center [136, 88] width 25 height 11
click at [136, 89] on input "1" at bounding box center [136, 90] width 19 height 8
click at [138, 101] on div "Products Stylist Product Qty Price Disc Total Action Abhi Ram [PERSON_NAME] [PE…" at bounding box center [144, 88] width 243 height 50
click at [179, 128] on icon "button" at bounding box center [179, 129] width 3 height 4
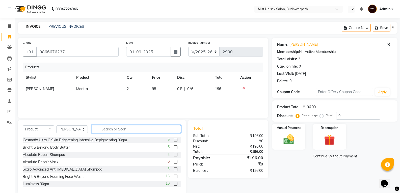
click at [132, 127] on input "text" at bounding box center [136, 129] width 89 height 8
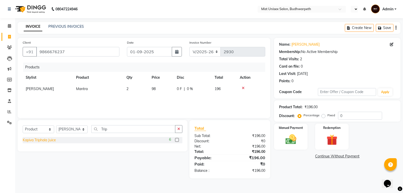
click at [52, 141] on div "Kapiva Triphala Juice" at bounding box center [39, 139] width 33 height 5
click at [179, 131] on icon "button" at bounding box center [179, 129] width 3 height 4
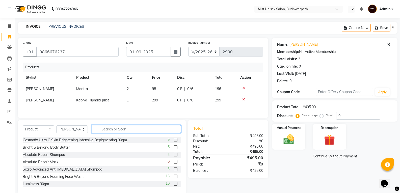
click at [135, 130] on input "text" at bounding box center [136, 129] width 89 height 8
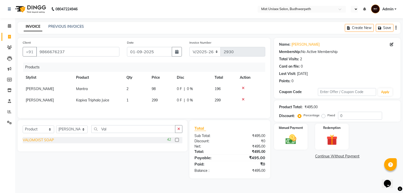
click at [48, 140] on div "VALOMOIST SOAP" at bounding box center [38, 139] width 31 height 5
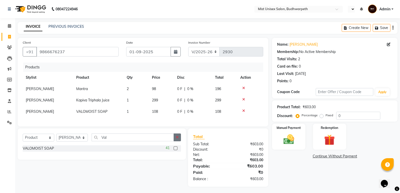
click at [176, 139] on icon "button" at bounding box center [177, 137] width 3 height 4
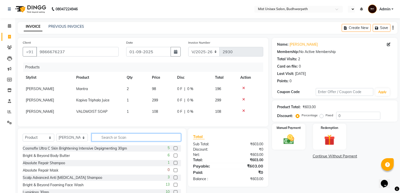
click at [101, 141] on input "text" at bounding box center [136, 137] width 89 height 8
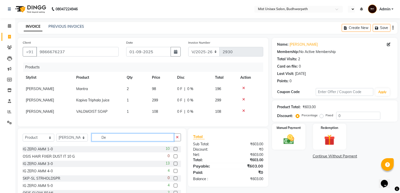
scroll to position [315, 0]
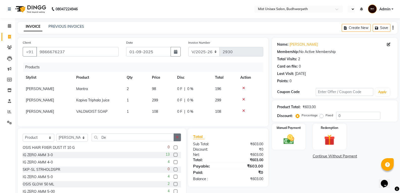
click at [176, 139] on icon "button" at bounding box center [177, 137] width 3 height 4
click at [142, 140] on input "text" at bounding box center [136, 137] width 89 height 8
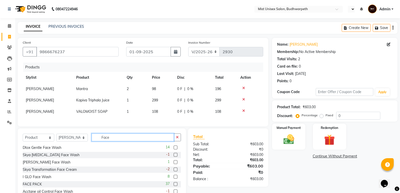
scroll to position [30, 0]
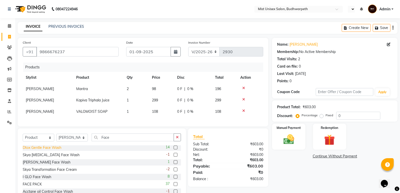
click at [24, 150] on div "Dtox Gentle Face Wash" at bounding box center [42, 147] width 39 height 5
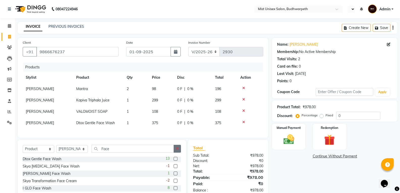
click at [179, 152] on button "button" at bounding box center [176, 149] width 7 height 8
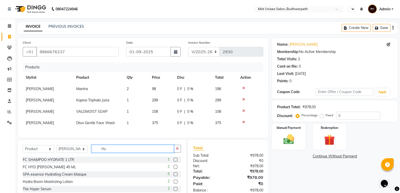
scroll to position [0, 0]
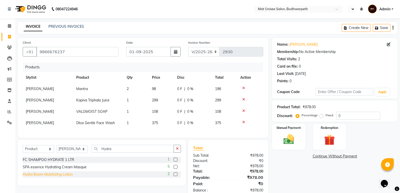
click at [61, 177] on div "Hydra Boom Moistrizing Lotion" at bounding box center [48, 174] width 50 height 5
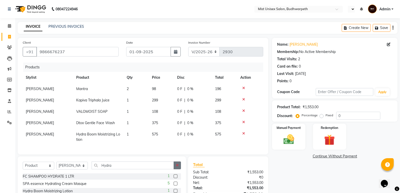
click at [177, 169] on button "button" at bounding box center [176, 165] width 7 height 8
click at [292, 141] on img at bounding box center [288, 139] width 18 height 13
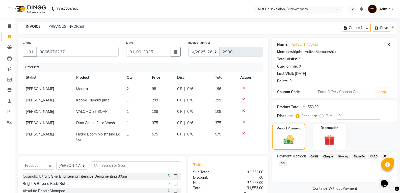
click at [357, 157] on span "PhonePe" at bounding box center [359, 157] width 14 height 6
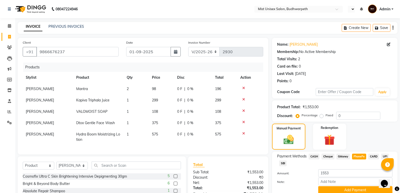
scroll to position [49, 0]
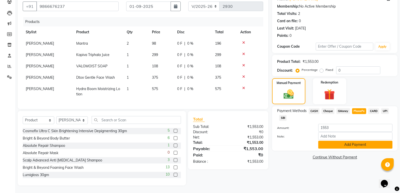
click at [358, 143] on button "Add Payment" at bounding box center [355, 145] width 74 height 8
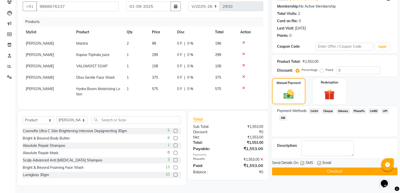
click at [351, 167] on button "Checkout" at bounding box center [334, 171] width 125 height 8
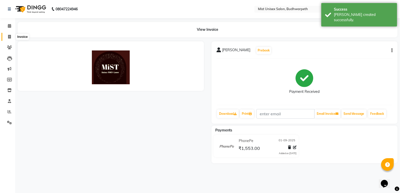
click at [9, 37] on icon at bounding box center [9, 37] width 3 height 4
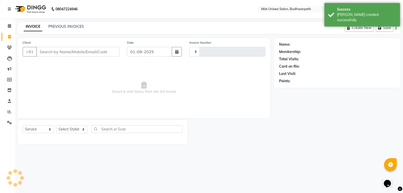
click at [46, 53] on input "Client" at bounding box center [77, 52] width 83 height 10
click at [102, 48] on button "Add Client" at bounding box center [107, 52] width 26 height 10
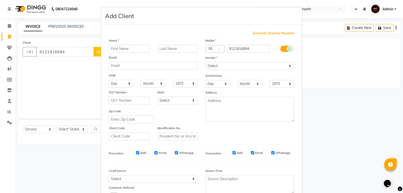
click at [112, 46] on input "text" at bounding box center [129, 49] width 41 height 8
click at [218, 70] on select "Select [DEMOGRAPHIC_DATA] [DEMOGRAPHIC_DATA] Other Prefer Not To Say" at bounding box center [250, 66] width 89 height 8
click at [206, 62] on select "Select [DEMOGRAPHIC_DATA] [DEMOGRAPHIC_DATA] Other Prefer Not To Say" at bounding box center [250, 66] width 89 height 8
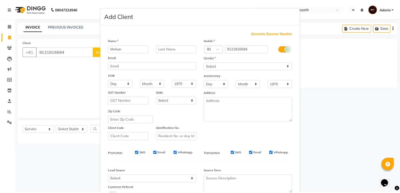
scroll to position [40, 0]
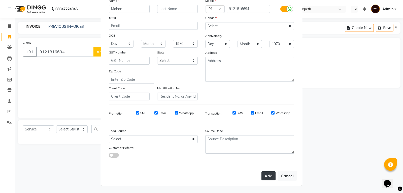
click at [269, 174] on button "Add" at bounding box center [269, 175] width 14 height 9
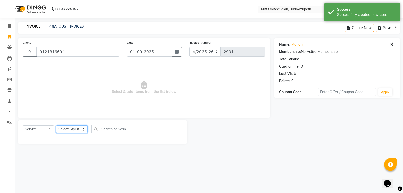
click at [76, 127] on select "Select Stylist Abhi Ram [PERSON_NAME] [PERSON_NAME] Lakshmi Madhu [PERSON_NAME]…" at bounding box center [72, 129] width 32 height 8
click at [56, 125] on select "Select Stylist Abhi Ram [PERSON_NAME] [PERSON_NAME] Lakshmi Madhu [PERSON_NAME]…" at bounding box center [72, 129] width 32 height 8
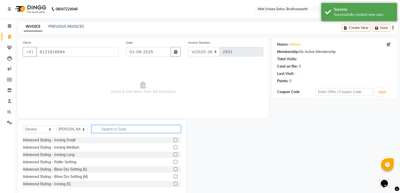
click at [105, 129] on input "text" at bounding box center [136, 129] width 89 height 8
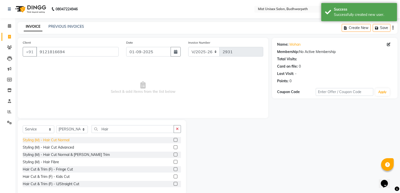
click at [56, 142] on div "Styling (M) - Hair Cut Normal" at bounding box center [46, 139] width 47 height 5
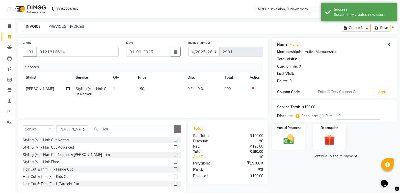
click at [177, 130] on icon "button" at bounding box center [177, 129] width 3 height 4
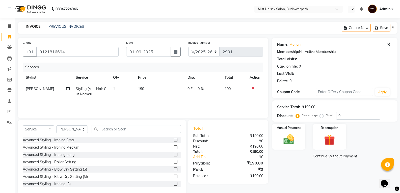
click at [140, 91] on td "190" at bounding box center [159, 91] width 49 height 17
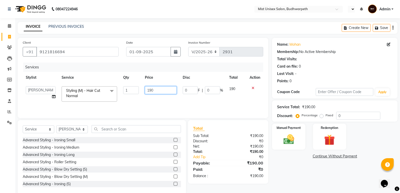
click at [161, 88] on input "190" at bounding box center [161, 90] width 32 height 8
click at [167, 106] on div "Services Stylist Service Qty Price Disc Total Action Abhi Ram [PERSON_NAME] [PE…" at bounding box center [143, 88] width 240 height 50
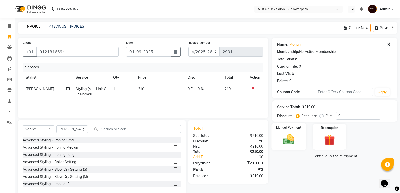
click at [290, 136] on img at bounding box center [288, 139] width 18 height 13
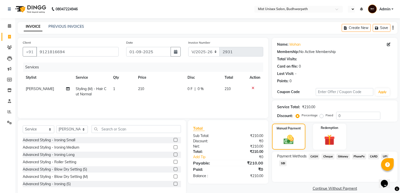
click at [311, 155] on span "CASH" at bounding box center [313, 157] width 11 height 6
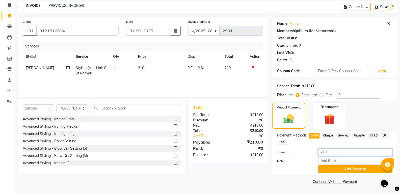
click at [330, 154] on input "210" at bounding box center [355, 152] width 74 height 8
click at [335, 153] on input "210" at bounding box center [355, 152] width 74 height 8
click at [354, 172] on button "Add Payment" at bounding box center [355, 169] width 74 height 8
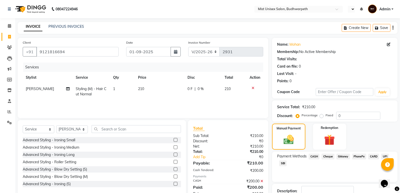
scroll to position [35, 0]
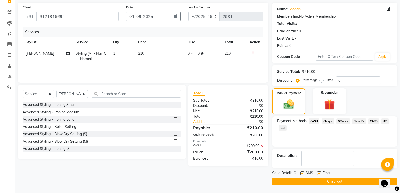
click at [346, 180] on button "Checkout" at bounding box center [334, 182] width 125 height 8
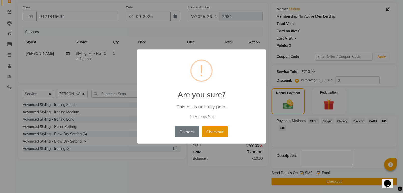
click at [209, 135] on button "Checkout" at bounding box center [215, 131] width 26 height 11
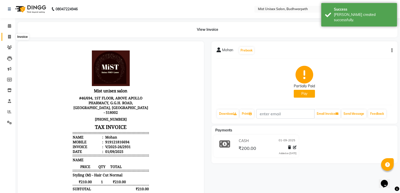
click at [10, 37] on icon at bounding box center [9, 37] width 3 height 4
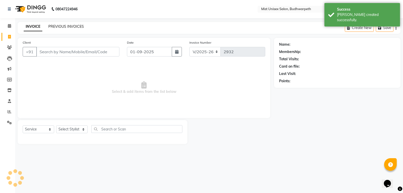
click at [63, 28] on link "PREVIOUS INVOICES" at bounding box center [66, 26] width 36 height 5
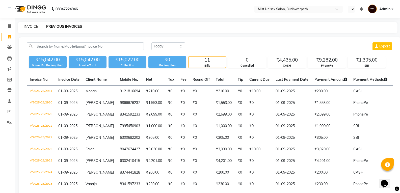
click at [29, 25] on link "INVOICE" at bounding box center [31, 26] width 14 height 5
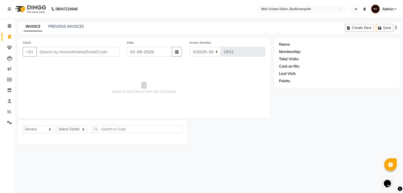
click at [52, 54] on input "Client" at bounding box center [77, 52] width 83 height 10
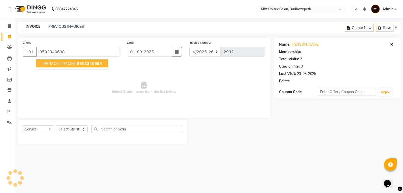
click at [39, 64] on button "[PERSON_NAME] 950234069 8" at bounding box center [72, 63] width 72 height 8
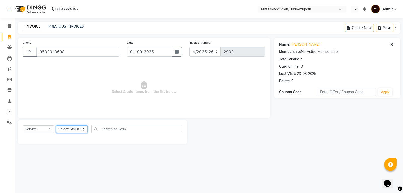
click at [72, 126] on select "Select Stylist Abhi Ram [PERSON_NAME] [PERSON_NAME] Lakshmi Madhu [PERSON_NAME]…" at bounding box center [72, 129] width 32 height 8
click at [56, 125] on select "Select Stylist Abhi Ram [PERSON_NAME] [PERSON_NAME] Lakshmi Madhu [PERSON_NAME]…" at bounding box center [72, 129] width 32 height 8
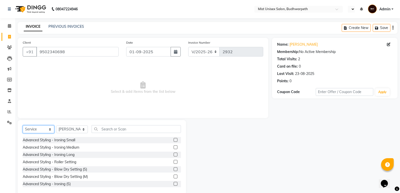
drag, startPoint x: 37, startPoint y: 128, endPoint x: 37, endPoint y: 133, distance: 4.3
click at [37, 128] on select "Select Service Product Membership Package Voucher Prepaid Gift Card" at bounding box center [39, 129] width 32 height 8
click at [23, 125] on select "Select Service Product Membership Package Voucher Prepaid Gift Card" at bounding box center [39, 129] width 32 height 8
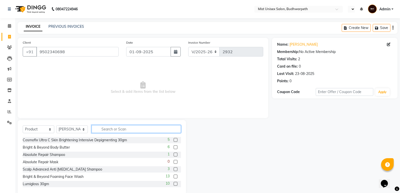
click at [104, 126] on input "text" at bounding box center [136, 129] width 89 height 8
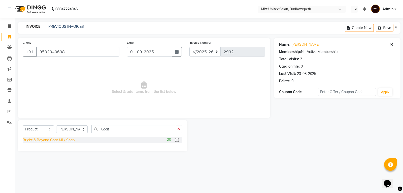
click at [55, 141] on div "Bright & Beyond Goat Milk Soap" at bounding box center [49, 139] width 52 height 5
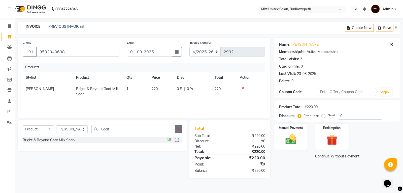
click at [177, 130] on button "button" at bounding box center [178, 129] width 7 height 8
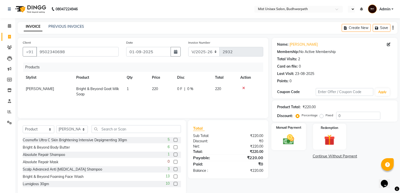
click at [288, 136] on img at bounding box center [288, 139] width 18 height 13
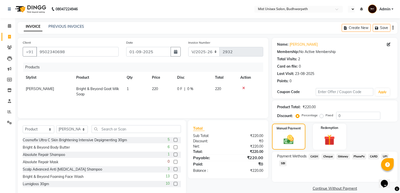
scroll to position [9, 0]
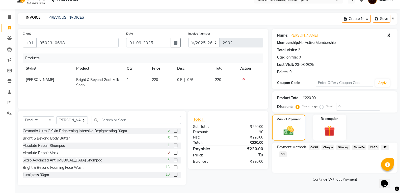
click at [357, 147] on span "PhonePe" at bounding box center [359, 147] width 14 height 6
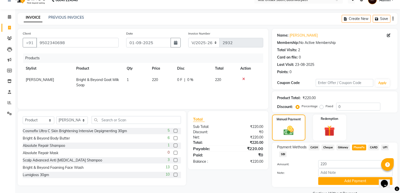
scroll to position [21, 0]
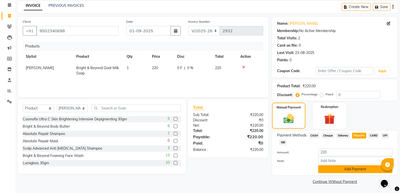
click at [342, 169] on button "Add Payment" at bounding box center [355, 169] width 74 height 8
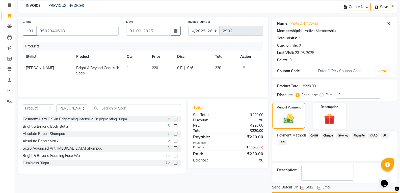
scroll to position [35, 0]
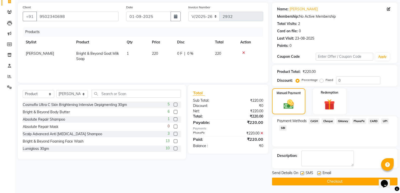
click at [333, 182] on button "Checkout" at bounding box center [334, 182] width 125 height 8
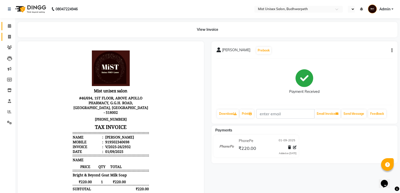
drag, startPoint x: 9, startPoint y: 33, endPoint x: 11, endPoint y: 30, distance: 4.0
click at [9, 33] on link "Invoice" at bounding box center [8, 37] width 12 height 8
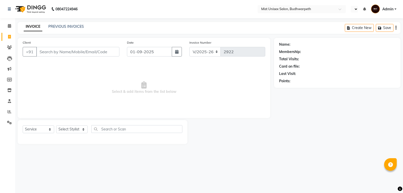
select select "5227"
select select "service"
type input "hhhhhhhhhhhhhhhhhhhh"
